Goal: Check status

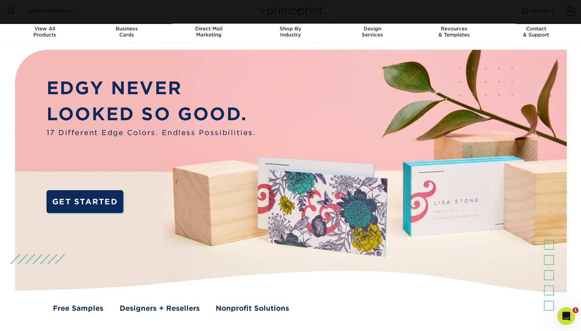
click at [568, 314] on icon "Open Intercom Messenger" at bounding box center [565, 314] width 11 height 11
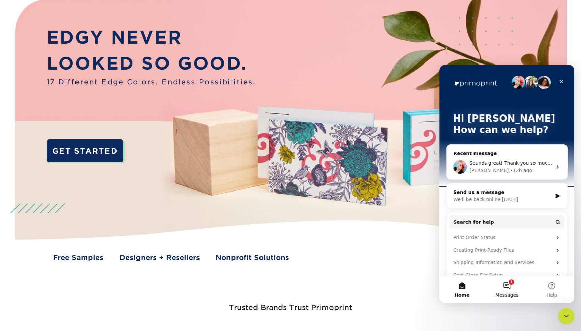
scroll to position [53, 0]
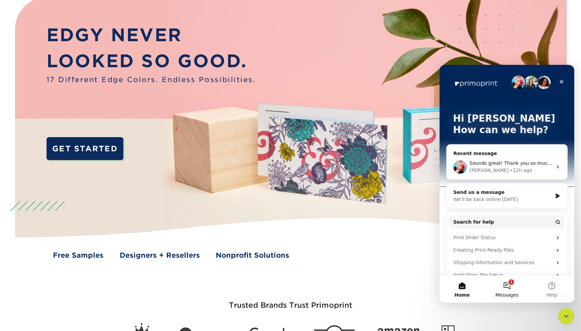
click at [508, 286] on button "1 Messages" at bounding box center [507, 288] width 45 height 27
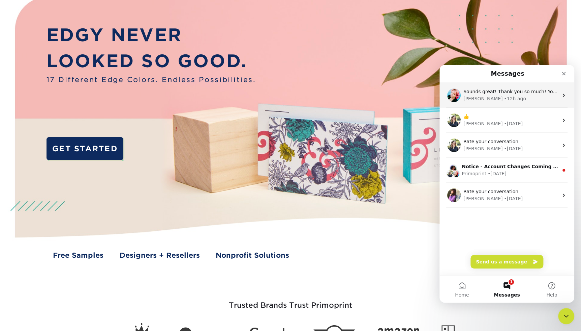
click at [516, 97] on div "Jenny • 12h ago" at bounding box center [511, 98] width 95 height 7
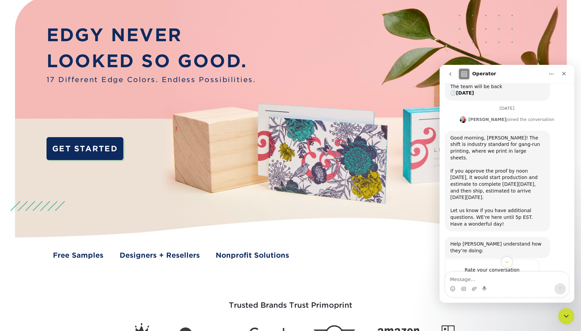
scroll to position [219, 0]
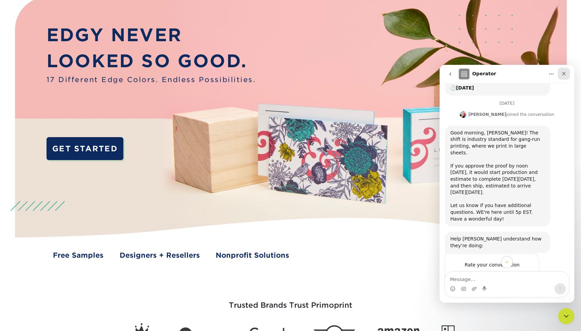
click at [566, 73] on icon "Close" at bounding box center [564, 73] width 5 height 5
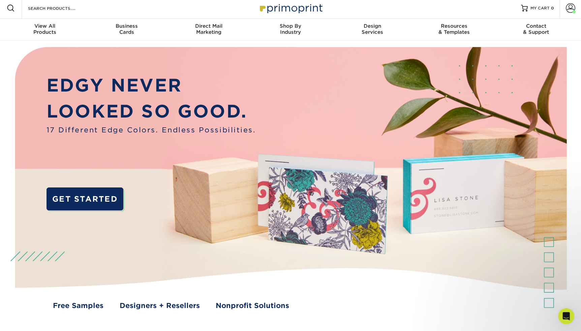
scroll to position [0, 0]
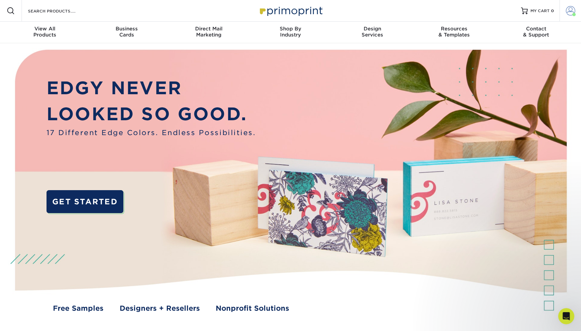
click at [570, 10] on span at bounding box center [570, 10] width 9 height 9
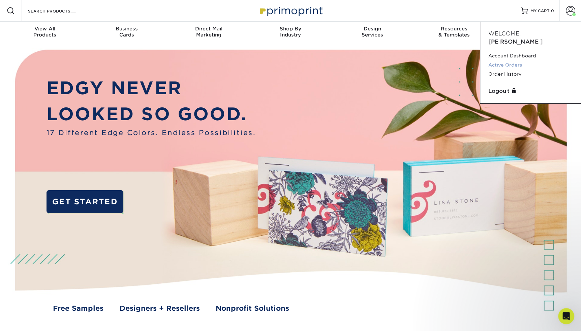
click at [513, 60] on link "Active Orders" at bounding box center [531, 64] width 85 height 9
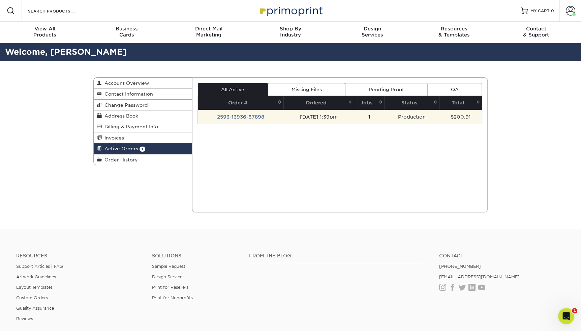
click at [242, 116] on td "2593-13936-67898" at bounding box center [241, 117] width 86 height 14
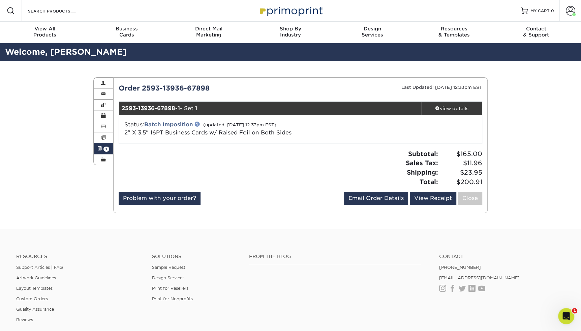
click at [199, 123] on link at bounding box center [197, 123] width 5 height 5
click at [448, 108] on div "view details" at bounding box center [452, 108] width 61 height 7
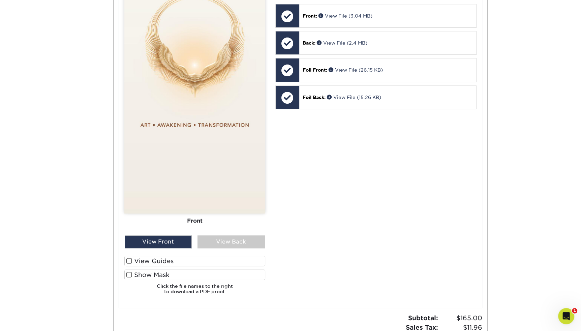
scroll to position [357, 0]
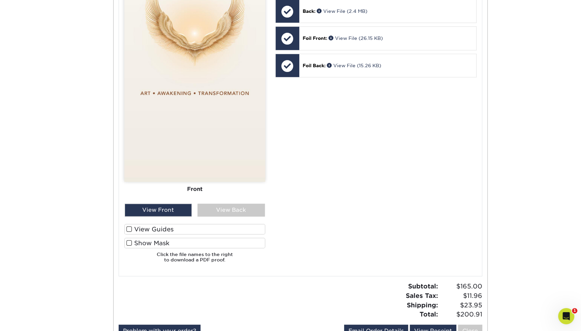
click at [129, 242] on span at bounding box center [129, 242] width 6 height 6
click at [0, 0] on input "Show Mask" at bounding box center [0, 0] width 0 height 0
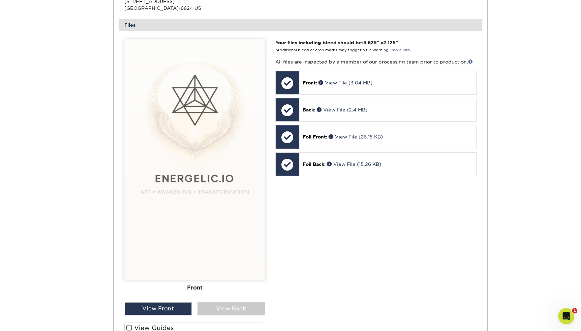
scroll to position [306, 0]
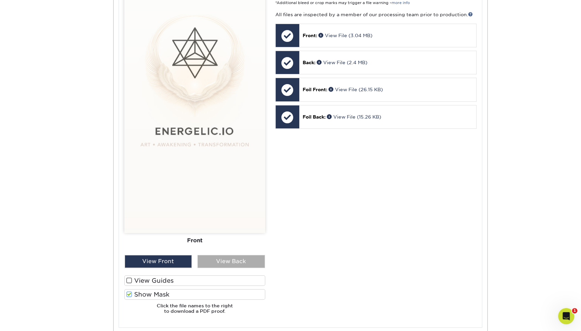
click at [224, 259] on div "View Back" at bounding box center [231, 261] width 67 height 13
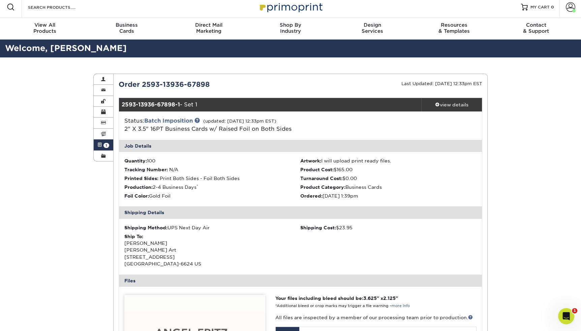
scroll to position [0, 0]
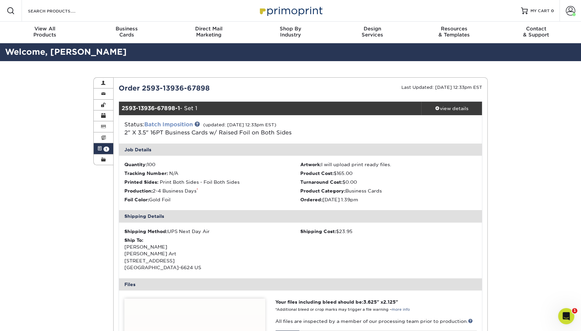
click at [164, 123] on link "Batch Imposition" at bounding box center [168, 124] width 49 height 6
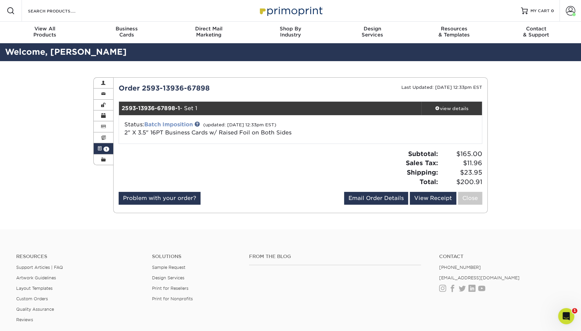
click at [176, 125] on link "Batch Imposition" at bounding box center [168, 124] width 49 height 6
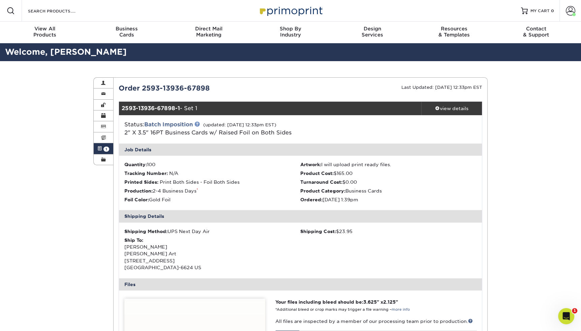
click at [199, 123] on link at bounding box center [197, 123] width 5 height 5
